Goal: Check status: Check status

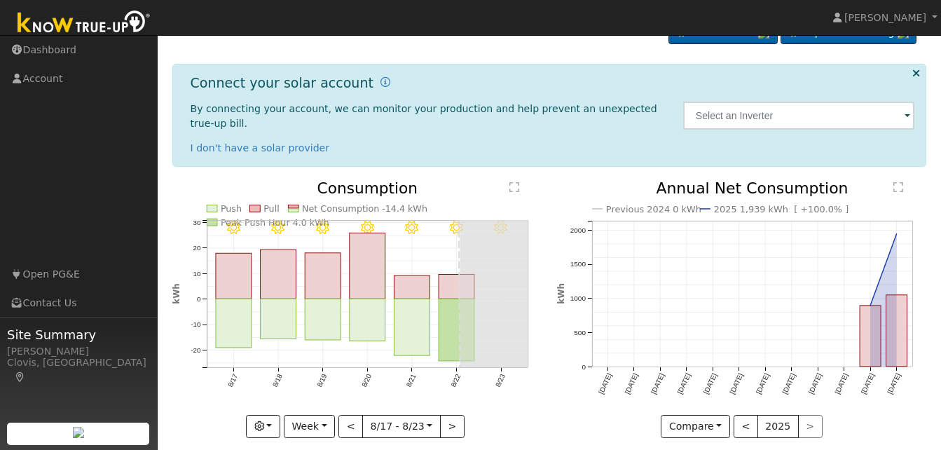
scroll to position [32, 0]
click at [347, 414] on button "<" at bounding box center [350, 426] width 25 height 24
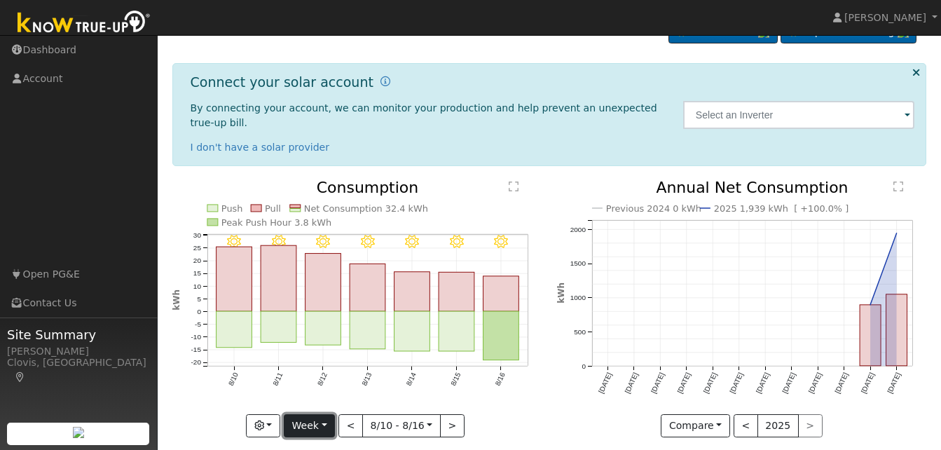
click at [326, 414] on button "Week" at bounding box center [309, 426] width 51 height 24
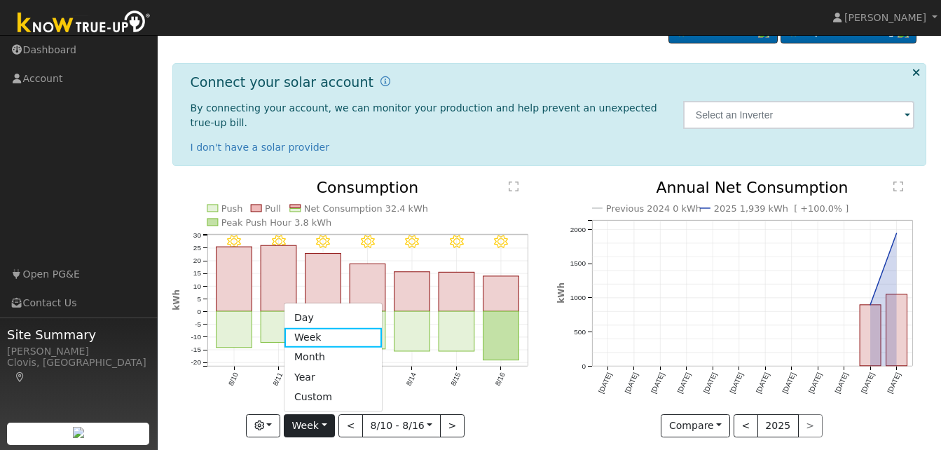
click at [323, 307] on link "Day" at bounding box center [332, 317] width 97 height 20
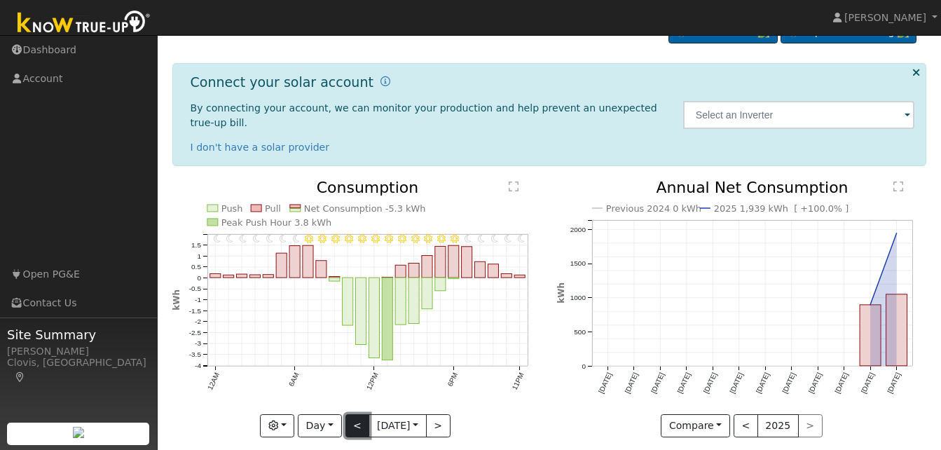
click at [358, 414] on button "<" at bounding box center [357, 426] width 25 height 24
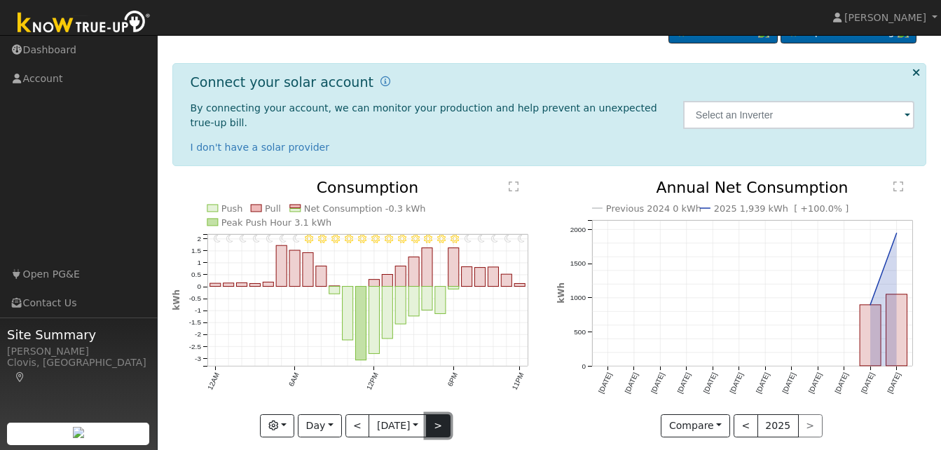
click at [438, 414] on button ">" at bounding box center [438, 426] width 25 height 24
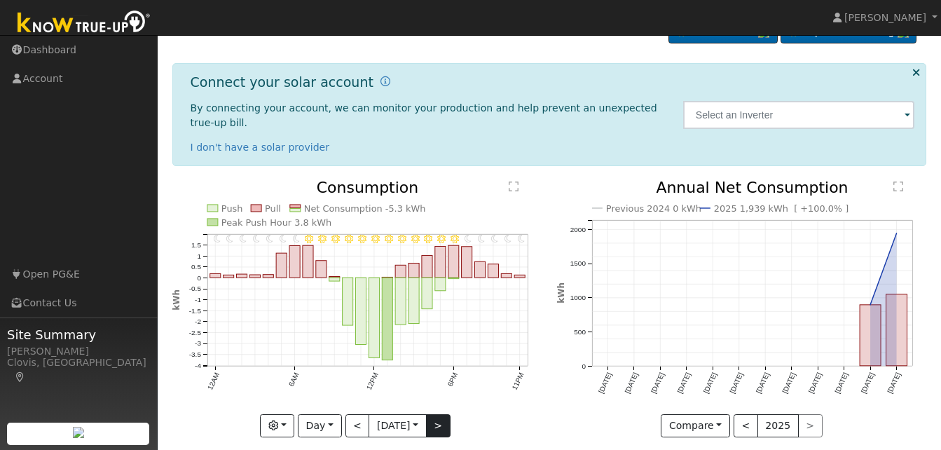
click at [438, 407] on div at bounding box center [357, 308] width 370 height 257
click at [438, 414] on button ">" at bounding box center [438, 426] width 25 height 24
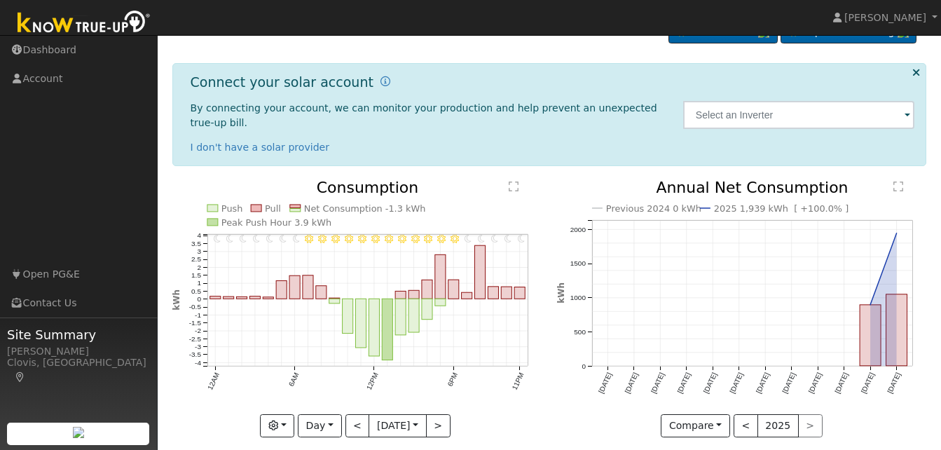
click at [439, 408] on div "11PM - Clear 10PM - Clear 9PM - Clear 8PM - Clear 7PM - Clear 6PM - Clear 5PM -…" at bounding box center [357, 308] width 370 height 257
click at [439, 414] on button ">" at bounding box center [438, 426] width 25 height 24
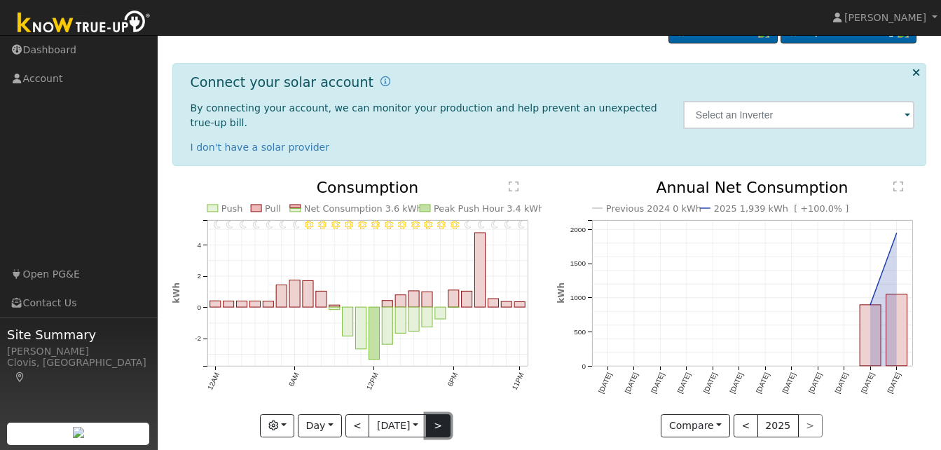
click at [439, 414] on button ">" at bounding box center [438, 426] width 25 height 24
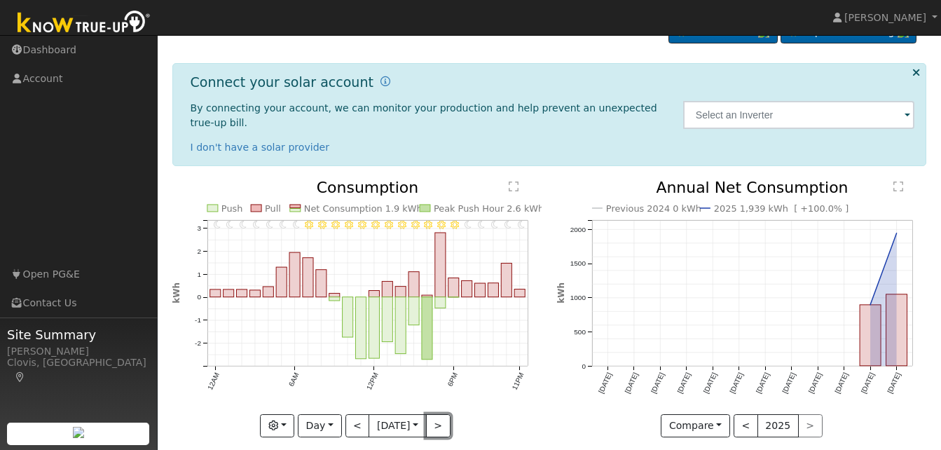
click at [439, 414] on button ">" at bounding box center [438, 426] width 25 height 24
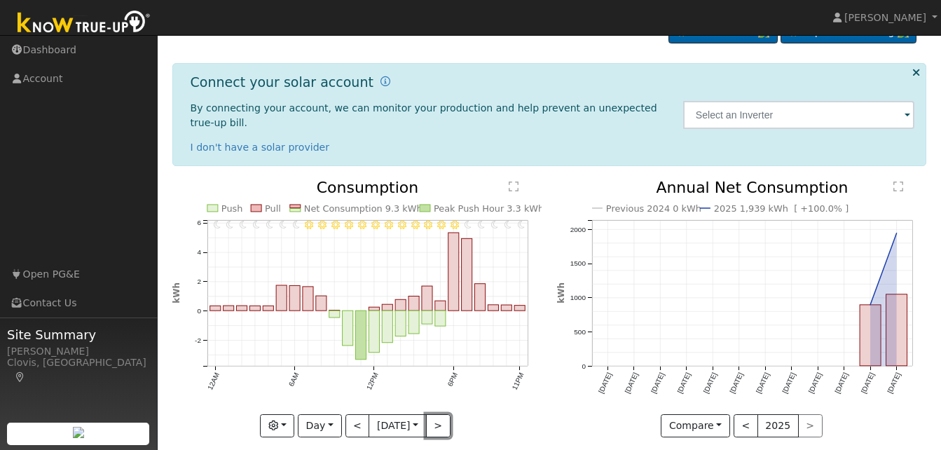
click at [439, 414] on button ">" at bounding box center [438, 426] width 25 height 24
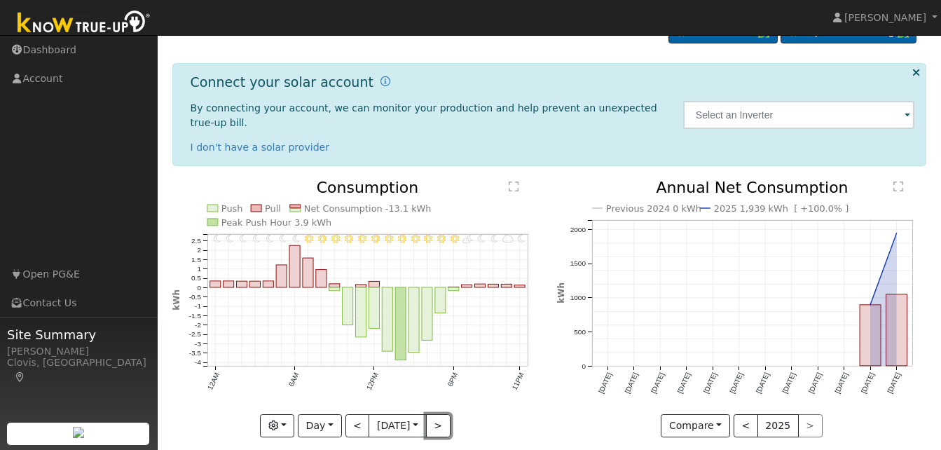
click at [439, 414] on button ">" at bounding box center [438, 426] width 25 height 24
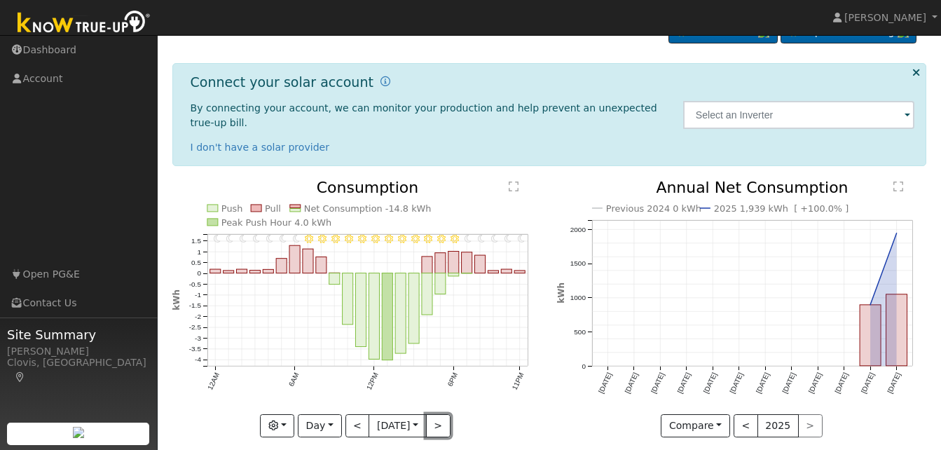
click at [439, 414] on button ">" at bounding box center [438, 426] width 25 height 24
type input "[DATE]"
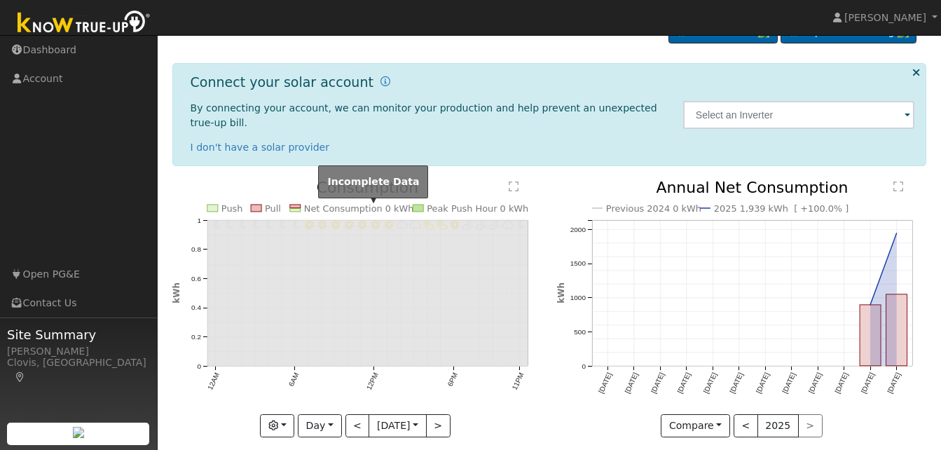
click at [364, 289] on rect at bounding box center [367, 293] width 321 height 146
